Goal: Information Seeking & Learning: Learn about a topic

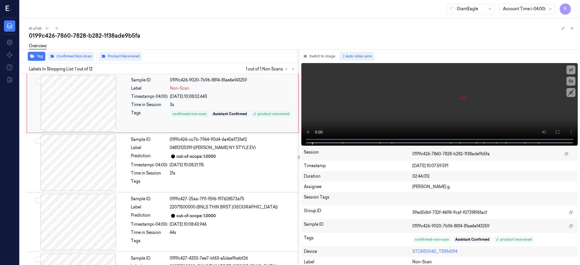
click at [74, 96] on div at bounding box center [78, 103] width 101 height 57
click at [560, 131] on icon at bounding box center [557, 132] width 5 height 5
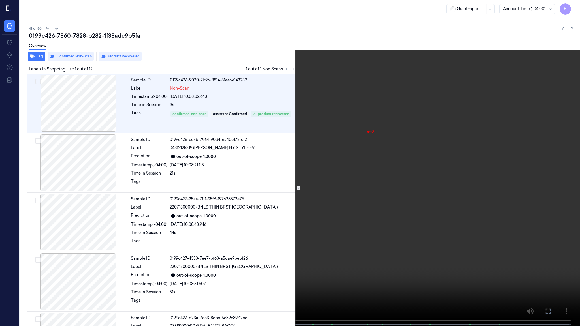
click at [343, 165] on video at bounding box center [290, 163] width 580 height 327
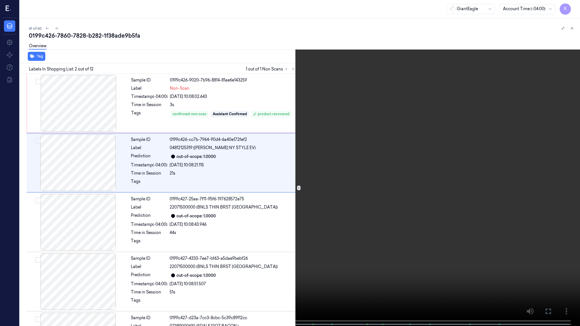
click at [163, 265] on span at bounding box center [163, 324] width 1 height 3
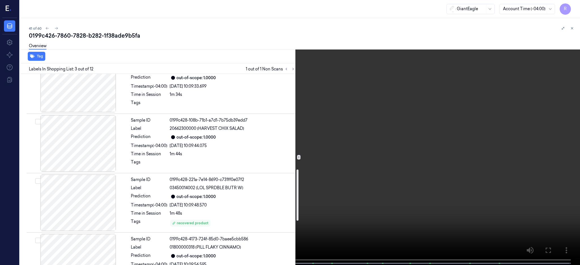
scroll to position [362, 0]
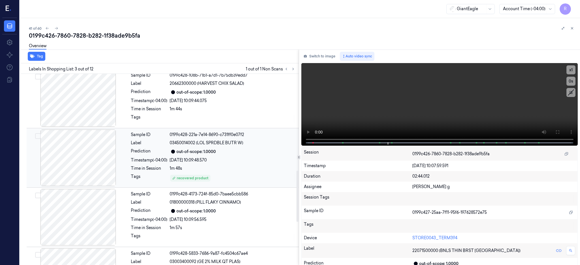
click at [89, 154] on div at bounding box center [78, 158] width 101 height 57
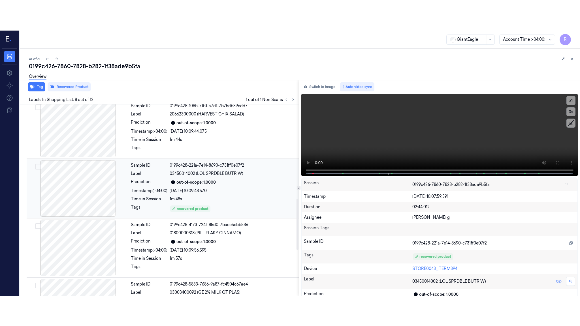
scroll to position [350, 0]
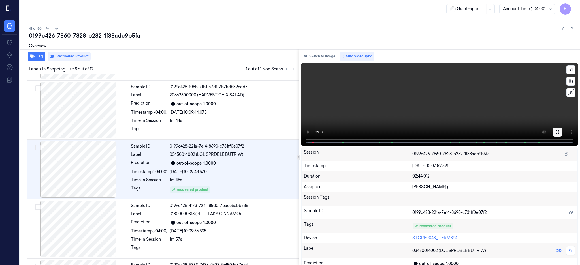
click at [562, 129] on button at bounding box center [557, 132] width 9 height 9
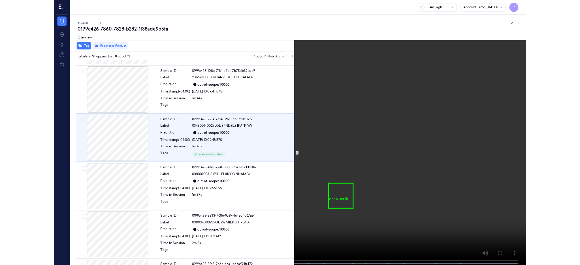
scroll to position [319, 0]
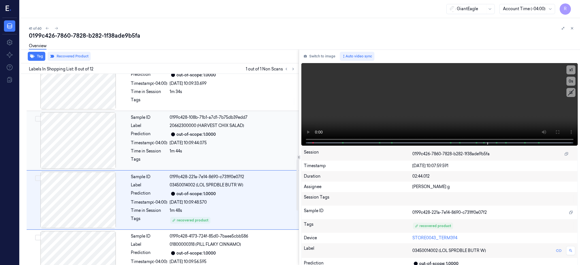
click at [84, 147] on div at bounding box center [78, 140] width 101 height 57
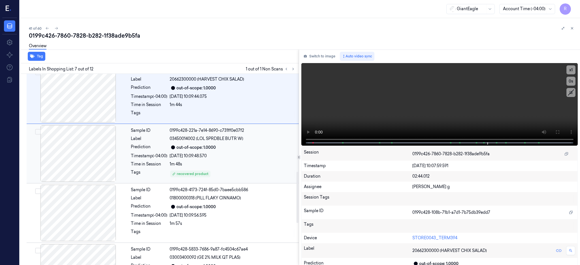
click at [89, 156] on div at bounding box center [78, 153] width 101 height 57
